Goal: Task Accomplishment & Management: Manage account settings

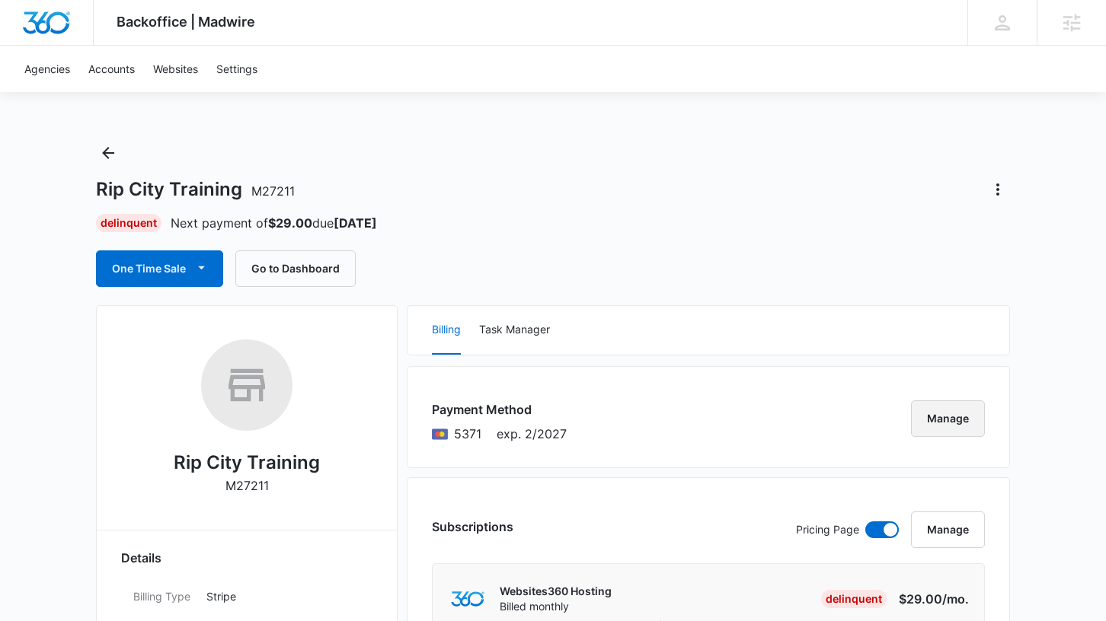
click at [945, 417] on button "Manage" at bounding box center [948, 419] width 74 height 37
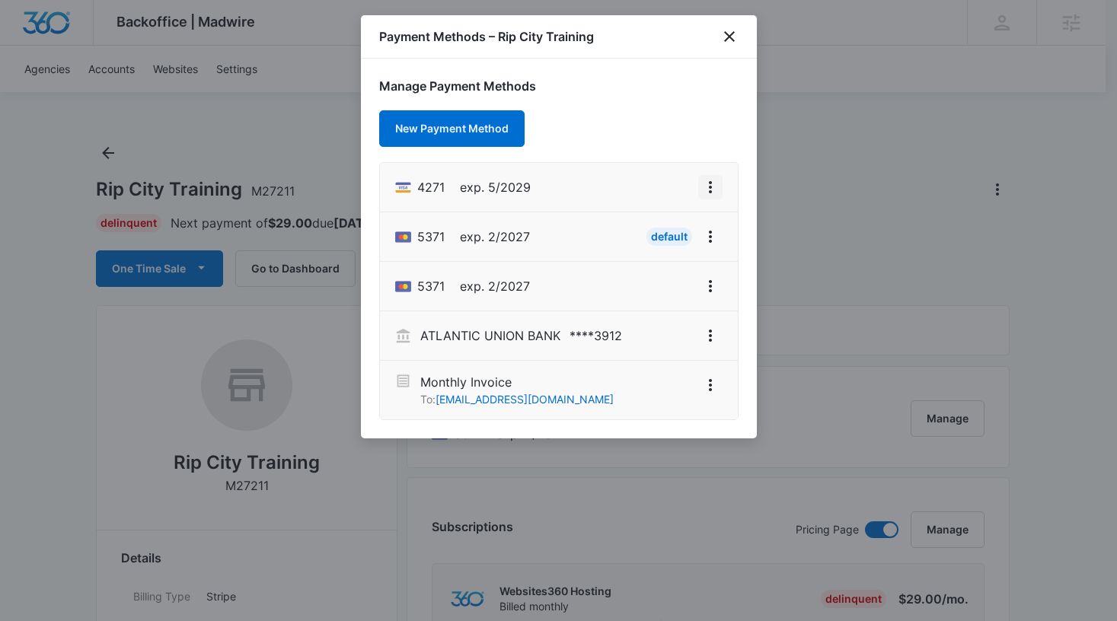
click at [706, 193] on icon "View More" at bounding box center [710, 187] width 18 height 18
click at [652, 257] on div "Set As Default" at bounding box center [650, 253] width 71 height 11
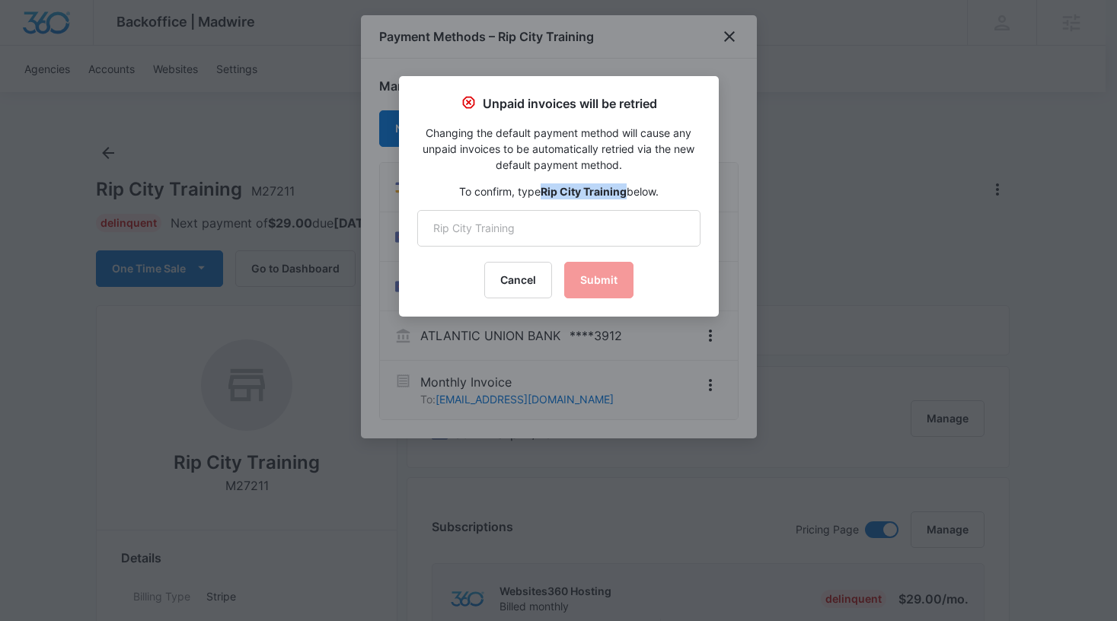
drag, startPoint x: 625, startPoint y: 193, endPoint x: 541, endPoint y: 195, distance: 83.8
click at [541, 195] on strong "Rip City Training" at bounding box center [584, 191] width 86 height 13
copy strong "Rip City Training"
click at [523, 239] on input "text" at bounding box center [558, 228] width 283 height 37
paste input "Rip City Training"
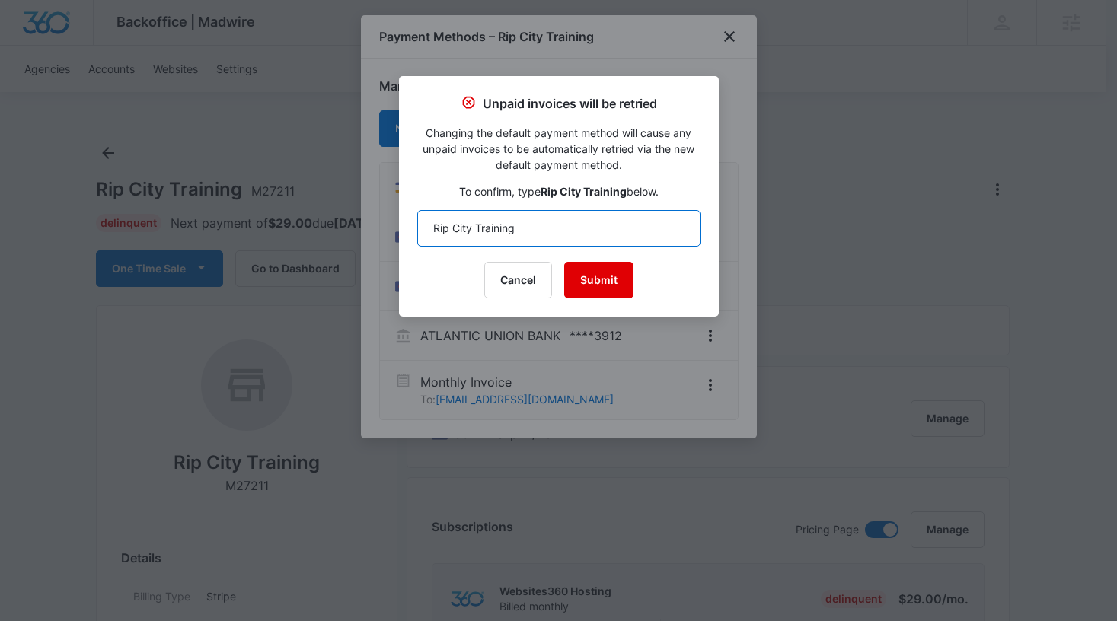
type input "Rip City Training"
click at [589, 274] on button "Submit" at bounding box center [598, 280] width 69 height 37
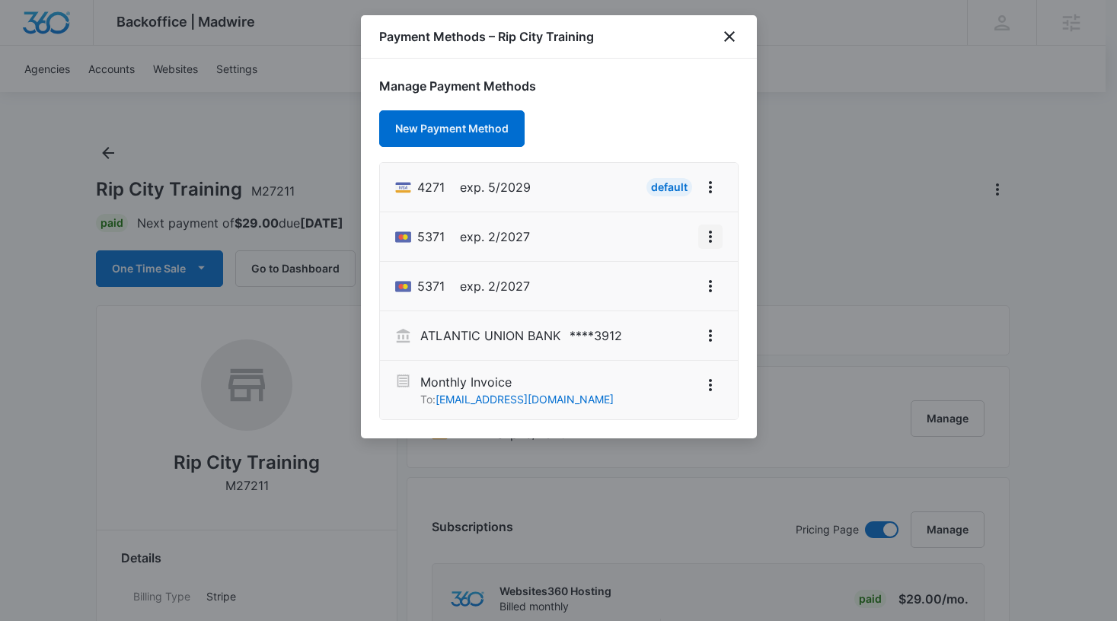
click at [711, 236] on icon "View More" at bounding box center [710, 237] width 3 height 12
click at [663, 327] on div "Delete Card" at bounding box center [650, 325] width 71 height 11
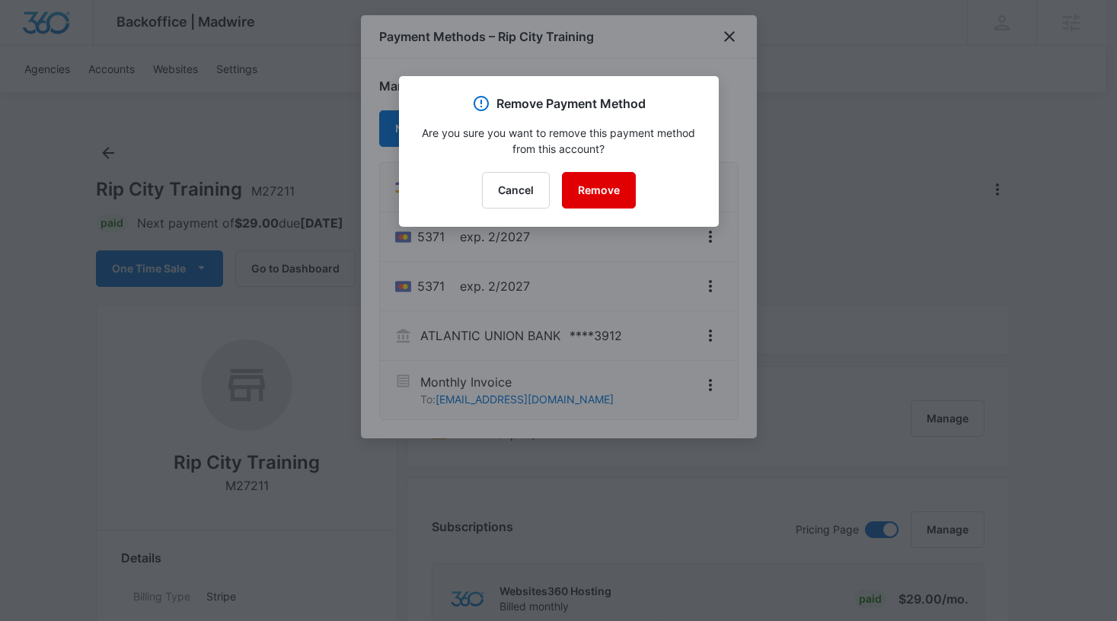
click at [592, 193] on button "Remove" at bounding box center [599, 190] width 74 height 37
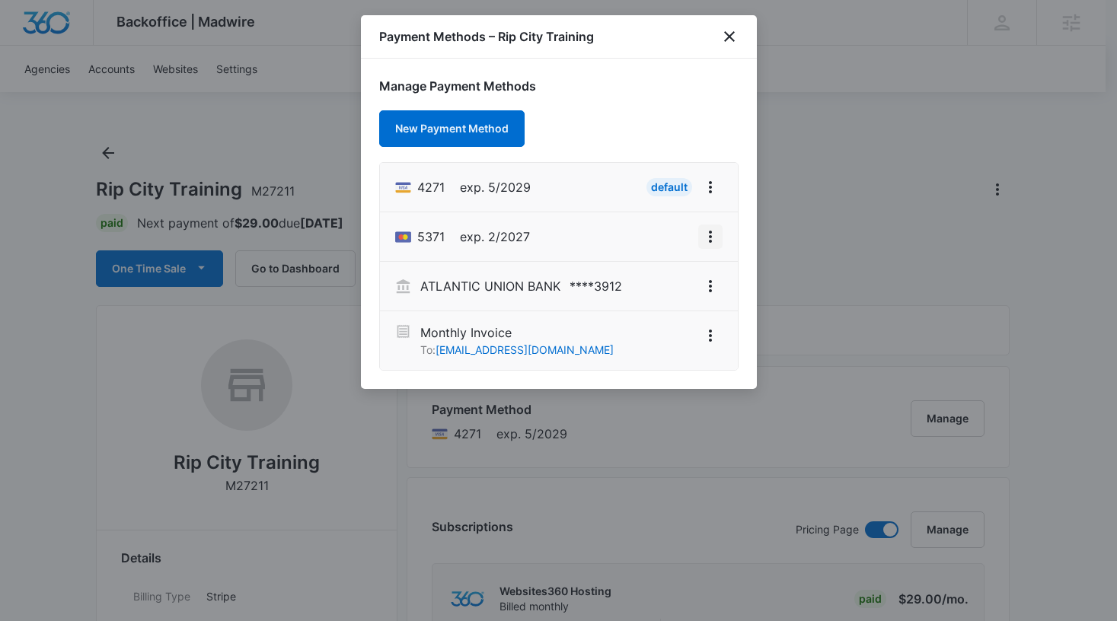
click at [712, 245] on icon "View More" at bounding box center [710, 237] width 18 height 18
click at [656, 321] on div "Delete Card" at bounding box center [650, 325] width 71 height 11
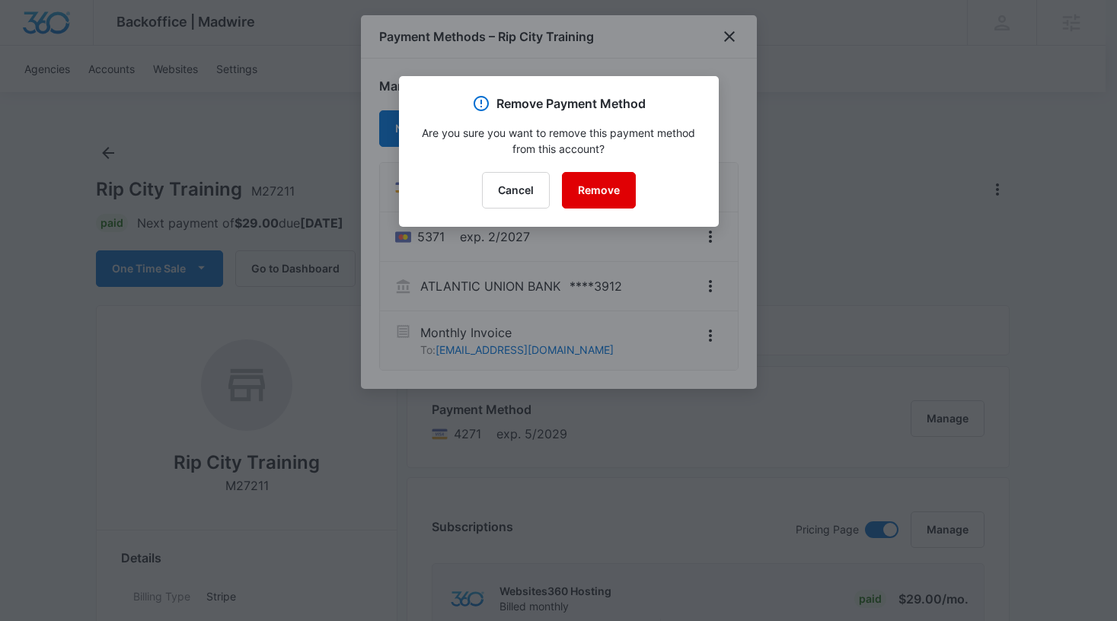
click at [611, 193] on button "Remove" at bounding box center [599, 190] width 74 height 37
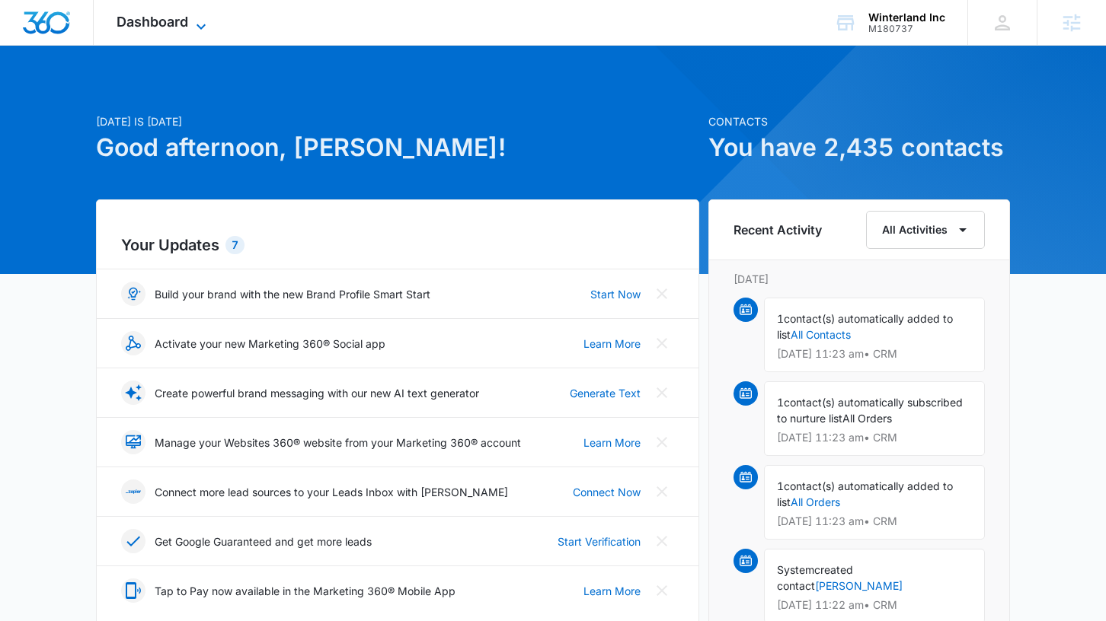
click at [169, 22] on span "Dashboard" at bounding box center [153, 22] width 72 height 16
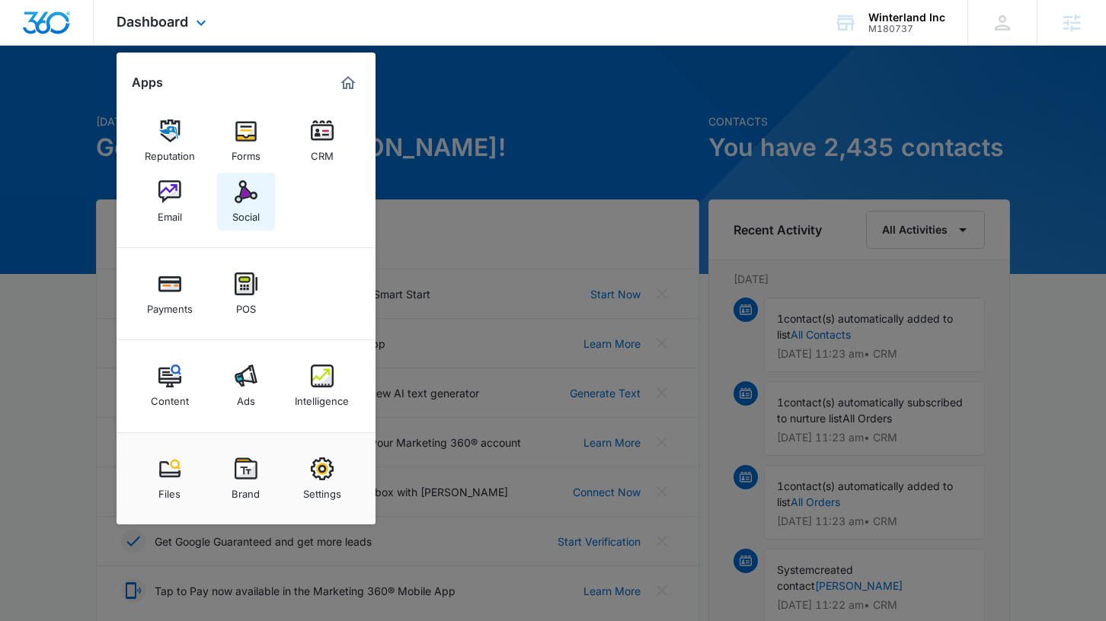
click at [246, 207] on div "Social" at bounding box center [245, 213] width 27 height 20
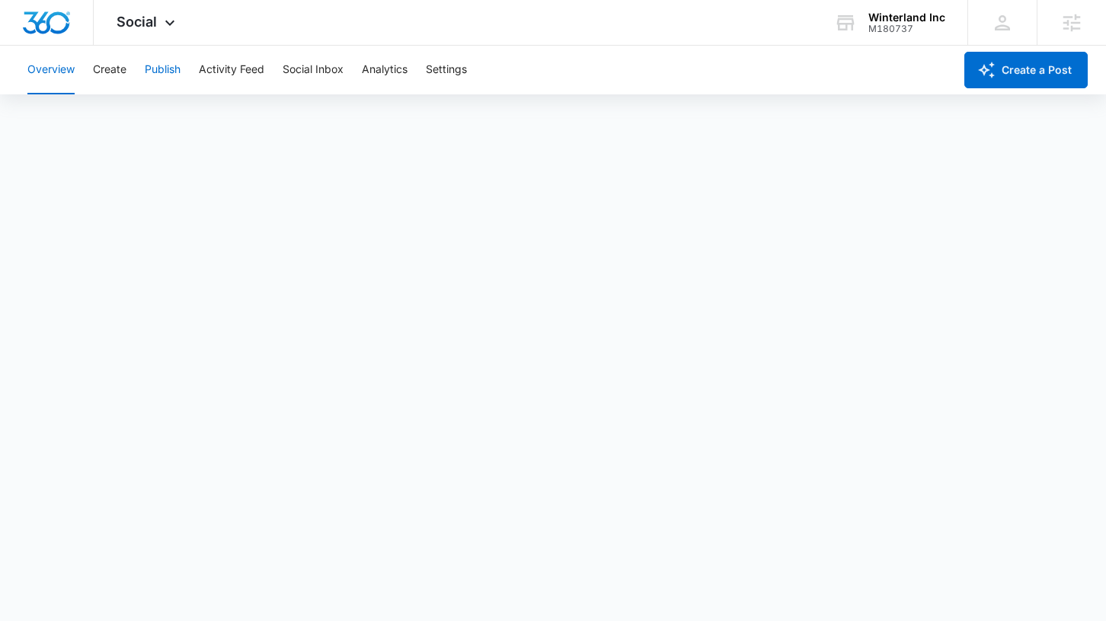
click at [163, 75] on button "Publish" at bounding box center [163, 70] width 36 height 49
click at [123, 115] on button "Schedules" at bounding box center [117, 116] width 52 height 43
click at [40, 106] on button "Calendar" at bounding box center [49, 116] width 45 height 43
click at [238, 65] on button "Activity Feed" at bounding box center [231, 70] width 65 height 49
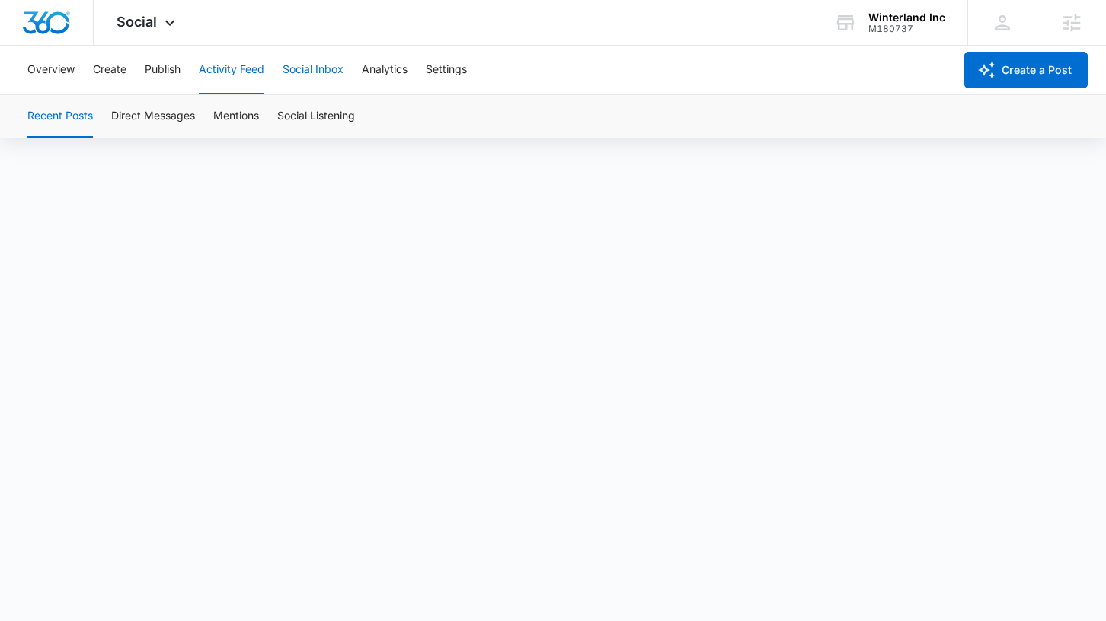
click at [324, 67] on button "Social Inbox" at bounding box center [313, 70] width 61 height 49
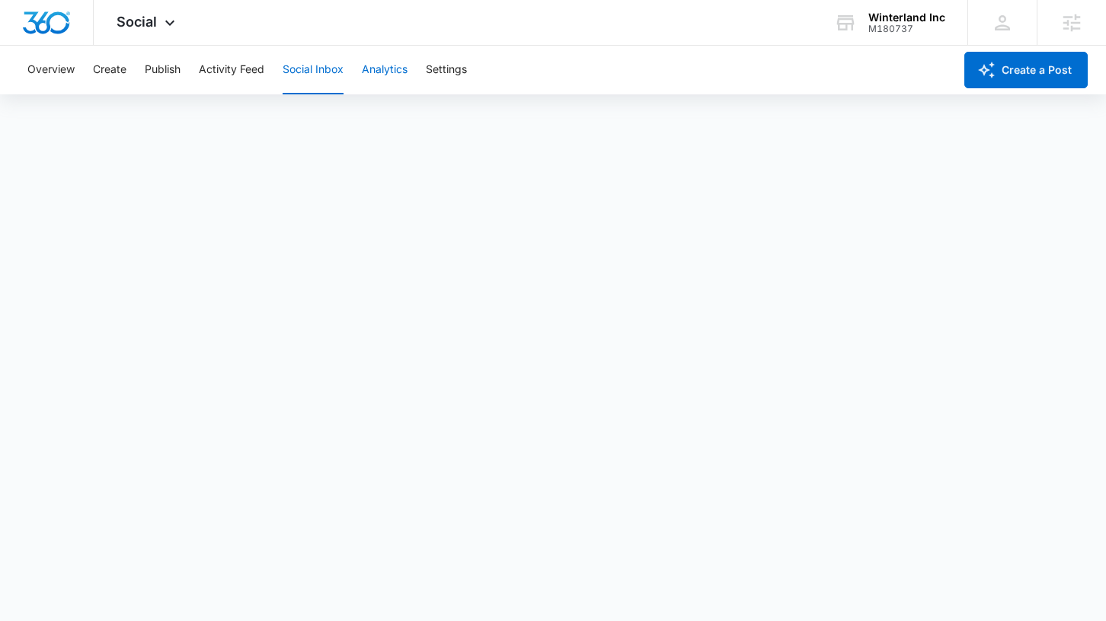
click at [391, 71] on button "Analytics" at bounding box center [385, 70] width 46 height 49
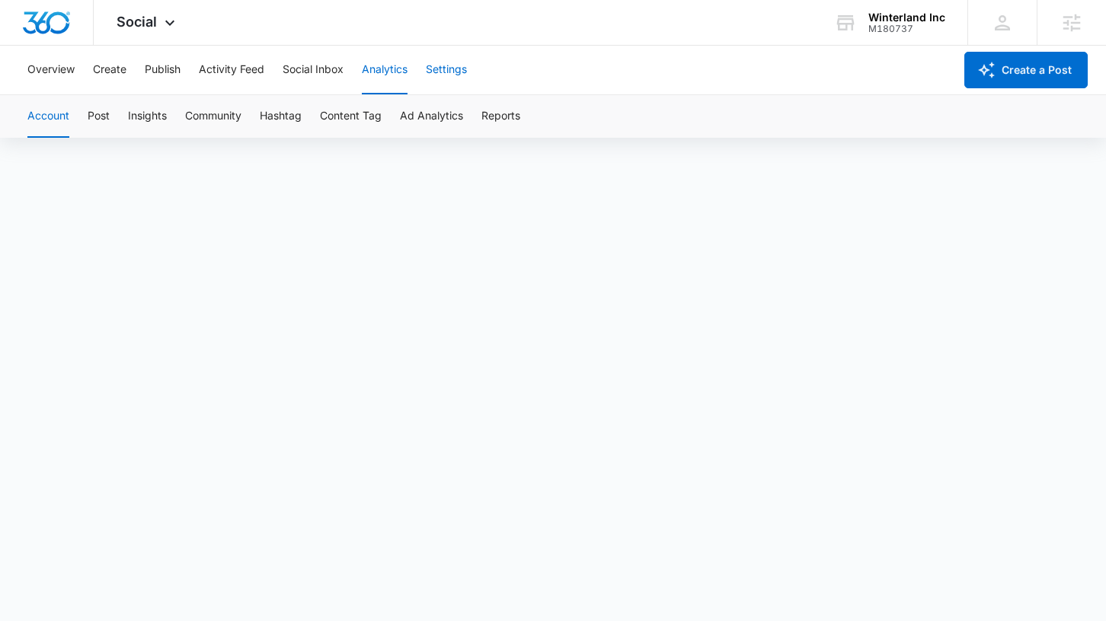
click at [439, 79] on button "Settings" at bounding box center [446, 70] width 41 height 49
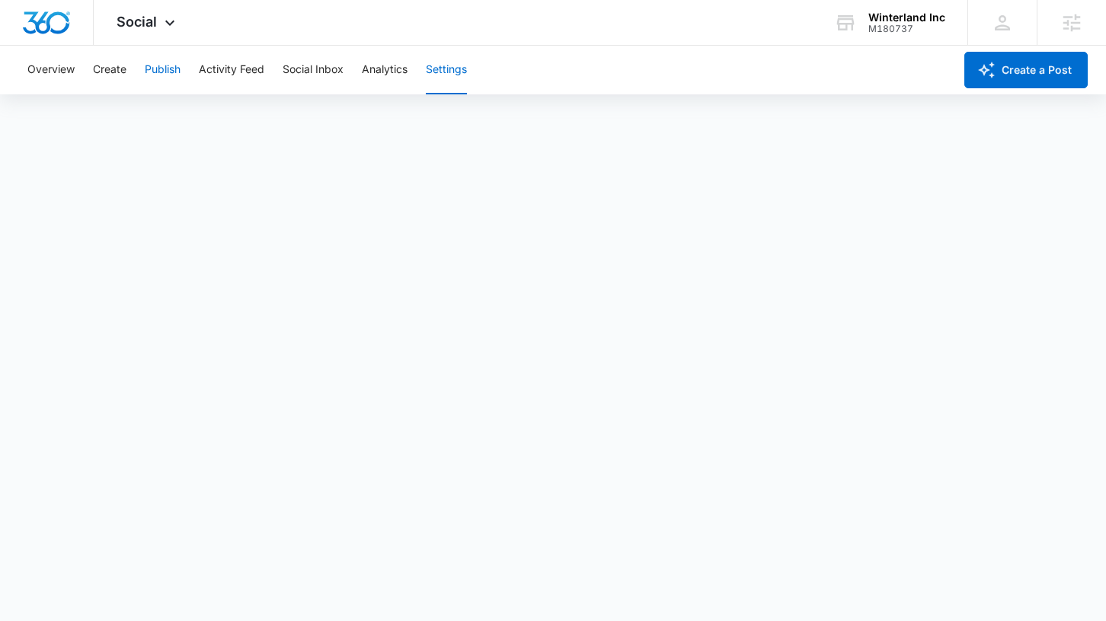
click at [161, 69] on button "Publish" at bounding box center [163, 70] width 36 height 49
click at [114, 115] on button "Schedules" at bounding box center [117, 116] width 52 height 43
click at [56, 126] on button "Calendar" at bounding box center [49, 116] width 45 height 43
click at [123, 115] on button "Schedules" at bounding box center [117, 116] width 52 height 43
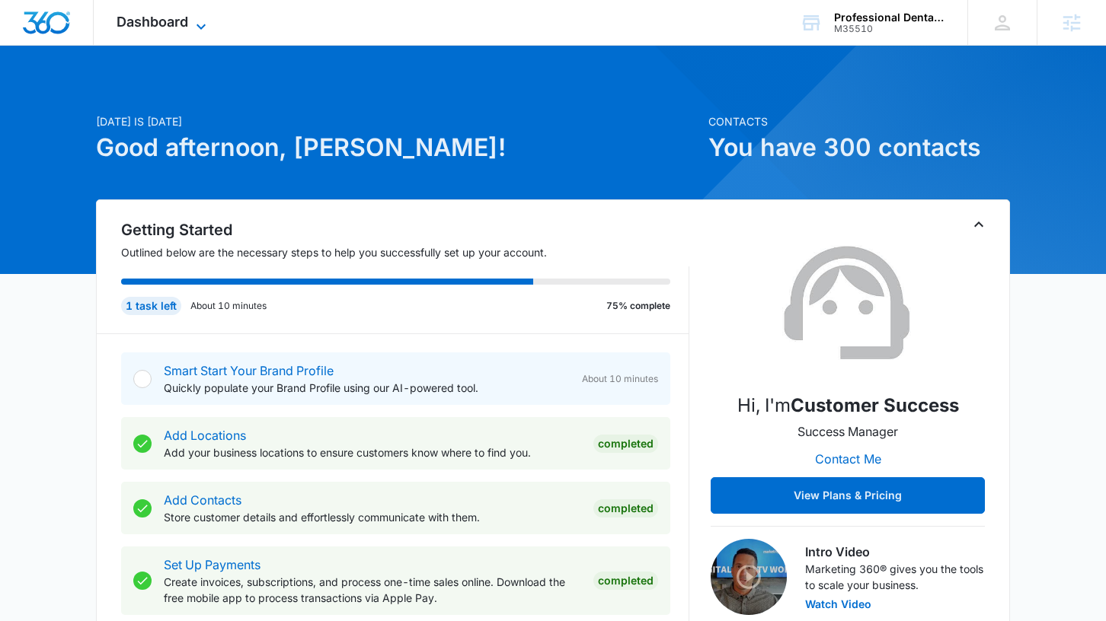
click at [164, 24] on span "Dashboard" at bounding box center [153, 22] width 72 height 16
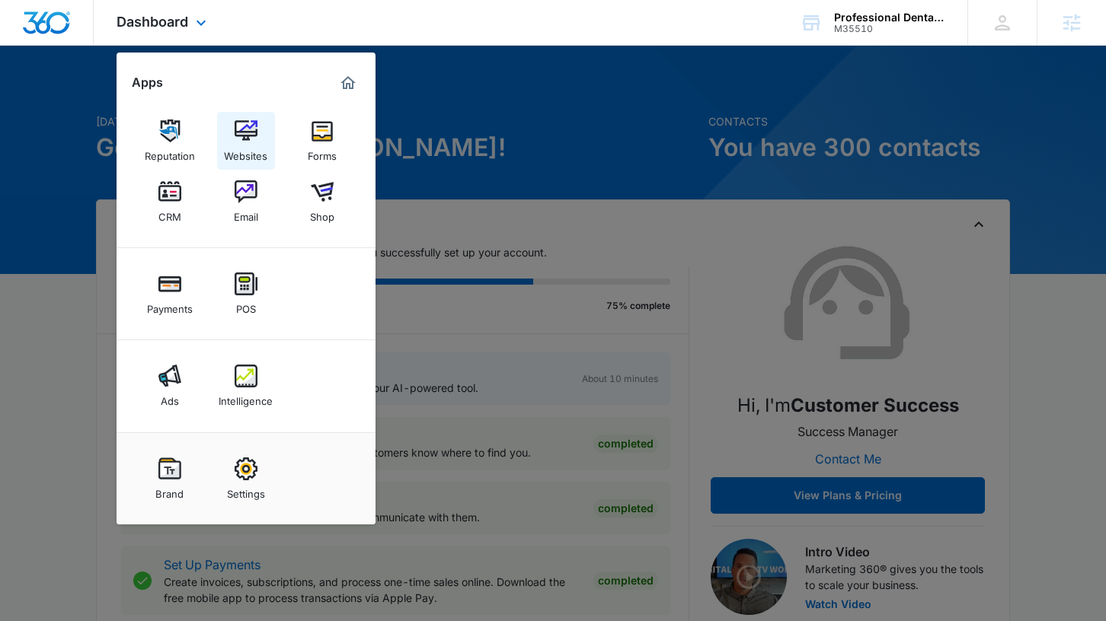
click at [228, 129] on link "Websites" at bounding box center [246, 141] width 58 height 58
